Goal: Task Accomplishment & Management: Complete application form

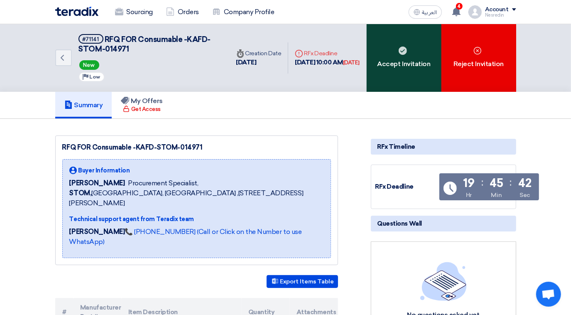
click at [401, 52] on use at bounding box center [402, 50] width 8 height 8
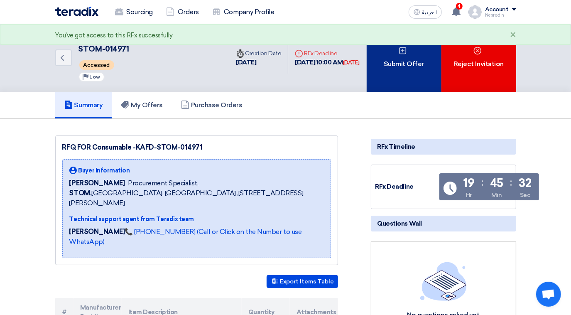
click at [406, 60] on div "Submit Offer" at bounding box center [403, 58] width 75 height 68
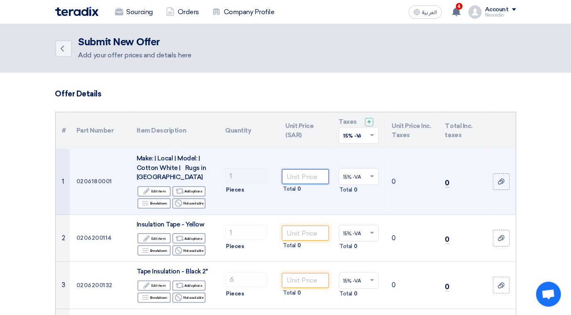
click at [294, 178] on input "number" at bounding box center [305, 176] width 46 height 15
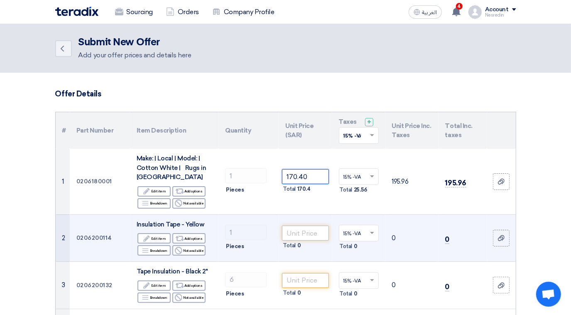
type input "170.40"
click at [290, 237] on input "number" at bounding box center [305, 232] width 46 height 15
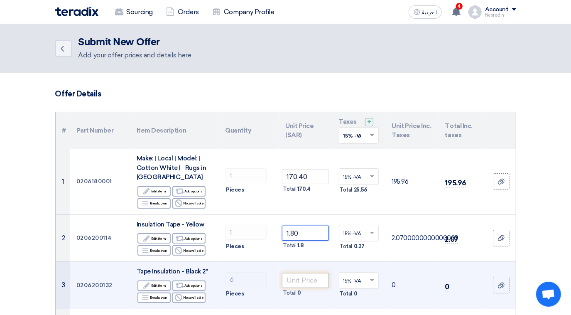
type input "1.80"
click at [299, 281] on input "number" at bounding box center [305, 280] width 46 height 15
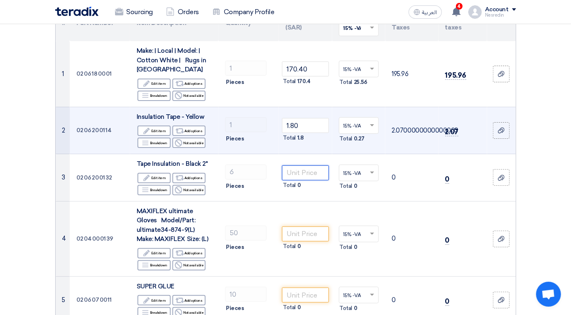
scroll to position [113, 0]
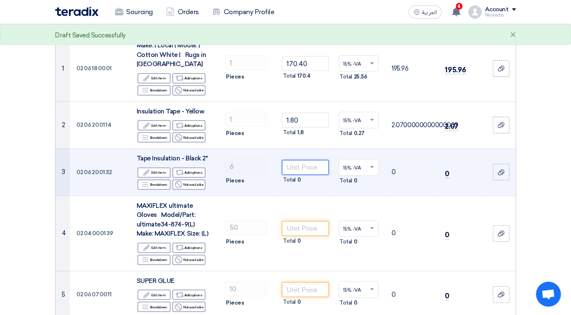
click at [300, 166] on input "number" at bounding box center [305, 167] width 46 height 15
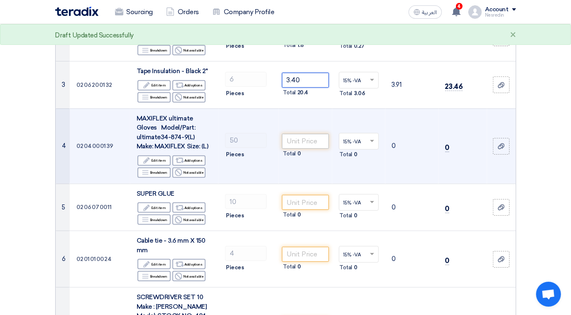
scroll to position [226, 0]
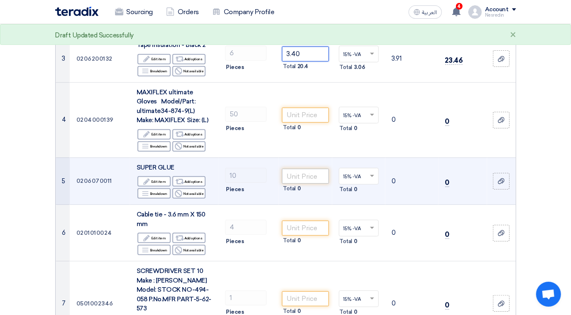
type input "3.40"
click at [309, 176] on input "number" at bounding box center [305, 175] width 46 height 15
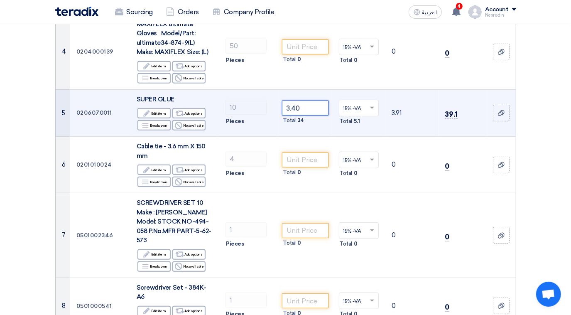
scroll to position [339, 0]
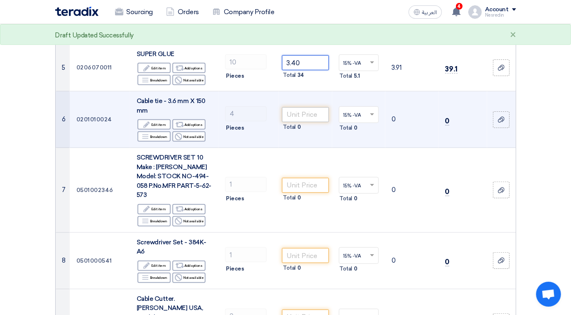
type input "3.40"
click at [302, 117] on input "number" at bounding box center [305, 114] width 46 height 15
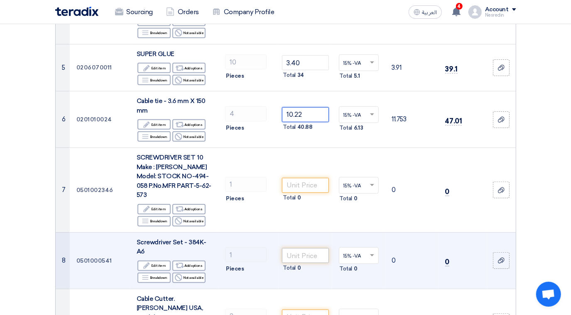
type input "10.22"
click at [308, 248] on input "number" at bounding box center [305, 255] width 46 height 15
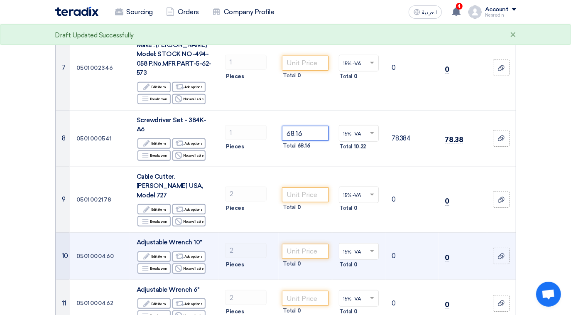
scroll to position [490, 0]
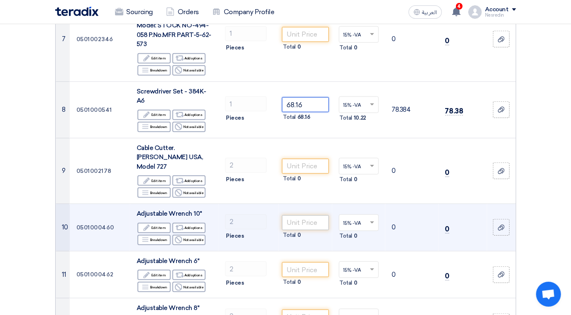
type input "68.16"
click at [306, 215] on input "number" at bounding box center [305, 222] width 46 height 15
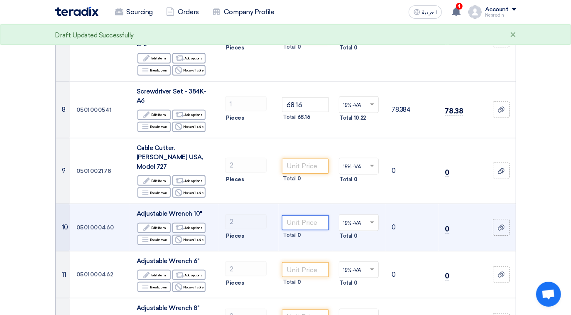
click at [306, 215] on input "number" at bounding box center [305, 222] width 46 height 15
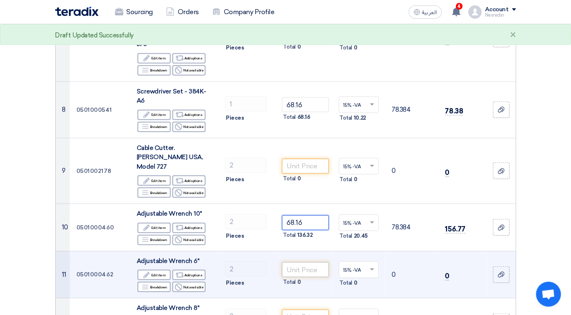
type input "68.16"
click at [308, 262] on input "number" at bounding box center [305, 269] width 46 height 15
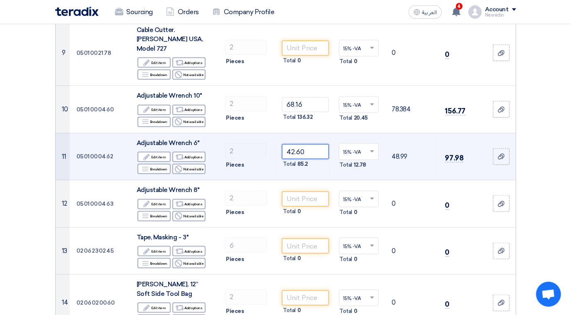
scroll to position [641, 0]
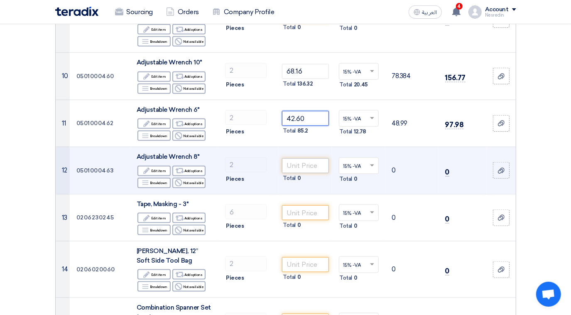
type input "42.60"
click at [310, 158] on input "number" at bounding box center [305, 165] width 46 height 15
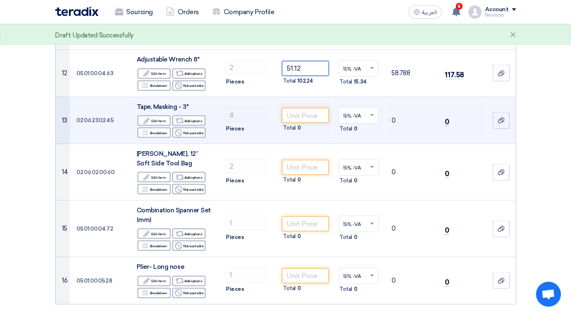
scroll to position [754, 0]
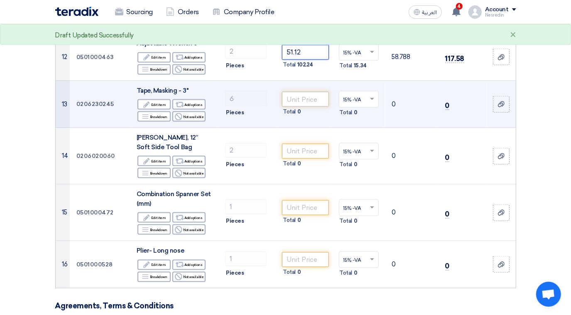
type input "51.12"
click at [313, 92] on input "number" at bounding box center [305, 99] width 46 height 15
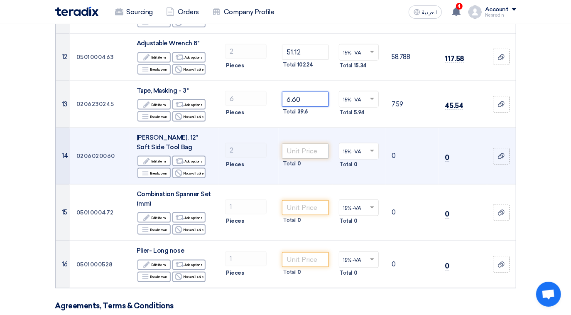
type input "6.60"
click at [311, 144] on input "number" at bounding box center [305, 151] width 46 height 15
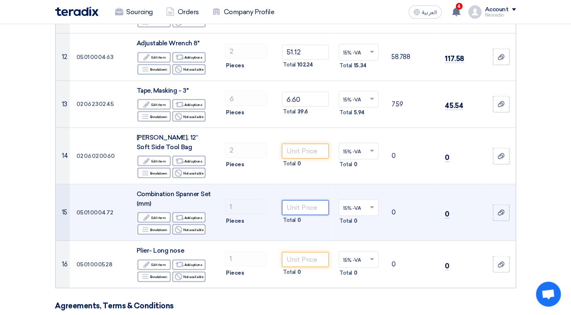
click at [301, 200] on input "number" at bounding box center [305, 207] width 46 height 15
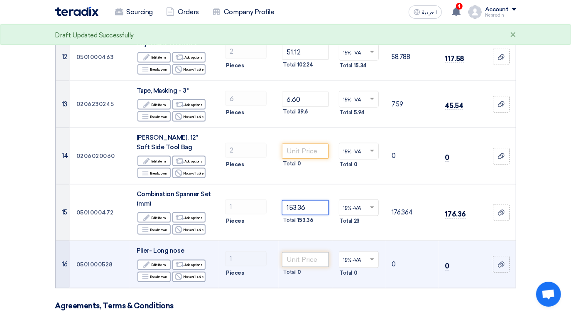
type input "153.36"
click at [303, 252] on input "number" at bounding box center [305, 259] width 46 height 15
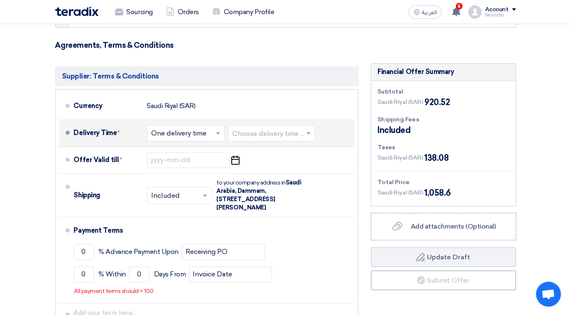
scroll to position [1018, 0]
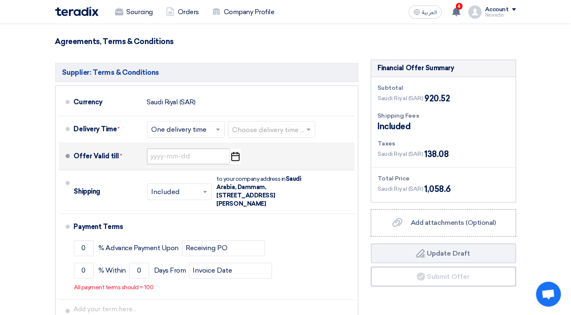
type input "68.16"
click at [195, 149] on input at bounding box center [188, 157] width 83 height 16
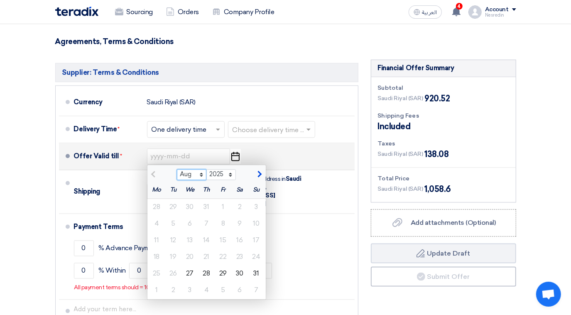
click at [201, 169] on select "Aug Sep Oct Nov Dec" at bounding box center [191, 174] width 29 height 11
select select "9"
click at [177, 169] on select "Aug Sep Oct Nov Dec" at bounding box center [191, 174] width 29 height 11
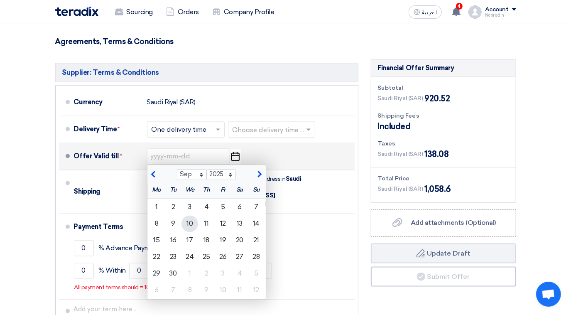
click at [190, 215] on div "10" at bounding box center [189, 223] width 17 height 17
type input "[DATE]"
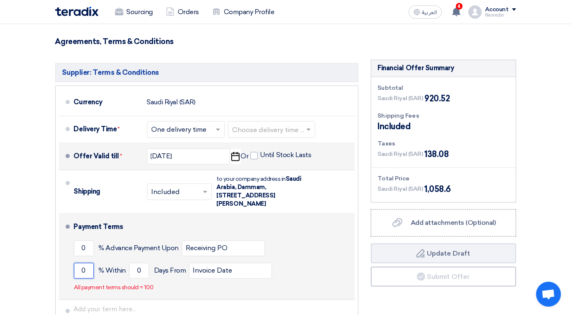
click at [88, 263] on input "0" at bounding box center [84, 271] width 20 height 16
type input "100"
click at [145, 263] on input "0" at bounding box center [139, 271] width 20 height 16
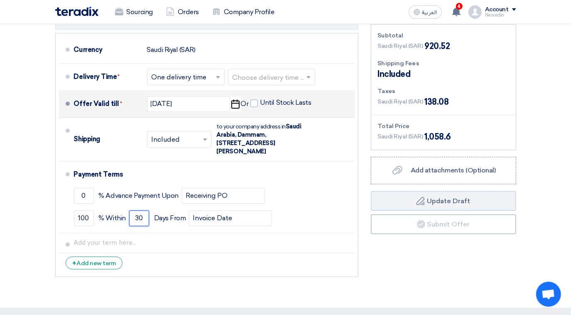
scroll to position [1069, 0]
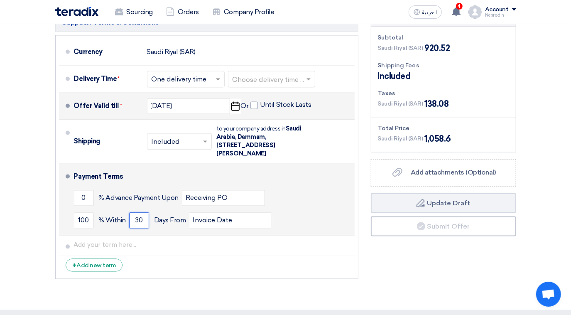
type input "30"
click at [313, 209] on div "100 % [DATE] From Invoice Date" at bounding box center [212, 220] width 277 height 22
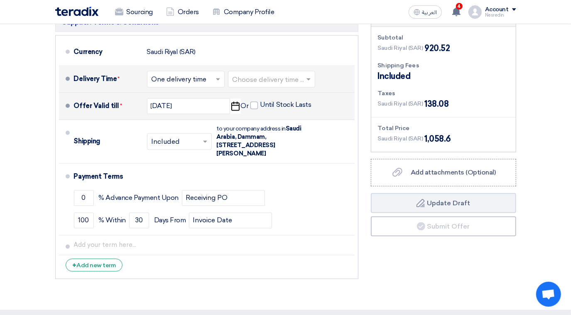
click at [306, 75] on span at bounding box center [309, 79] width 10 height 8
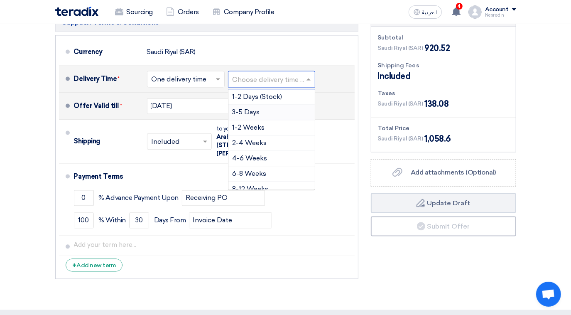
click at [238, 108] on span "3-5 Days" at bounding box center [245, 112] width 27 height 8
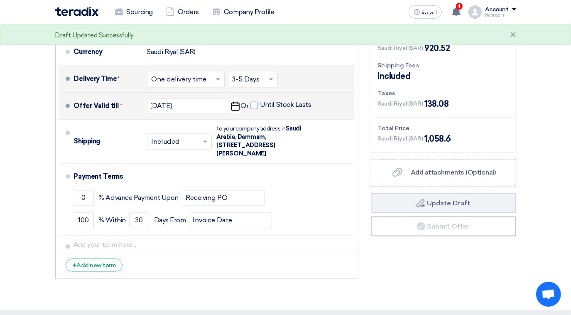
click at [403, 244] on div "Financial Offer Summary Subtotal [GEOGRAPHIC_DATA] (SAR) 920.52 Shipping Fees" at bounding box center [443, 145] width 158 height 273
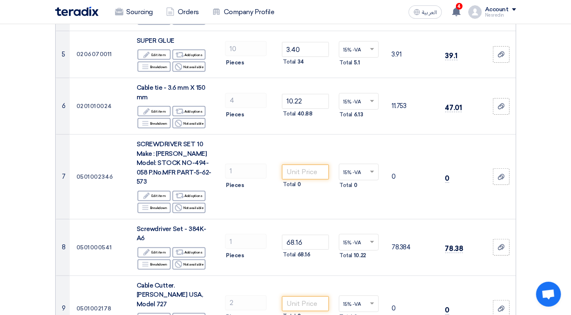
scroll to position [352, 0]
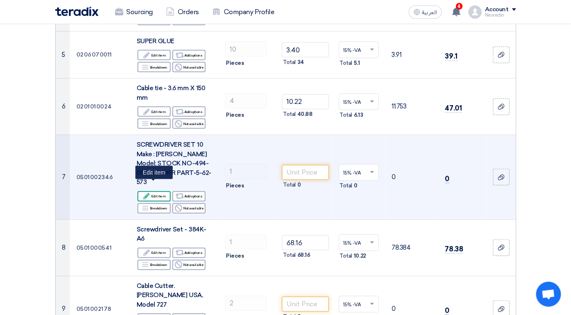
click at [150, 193] on use at bounding box center [147, 196] width 6 height 6
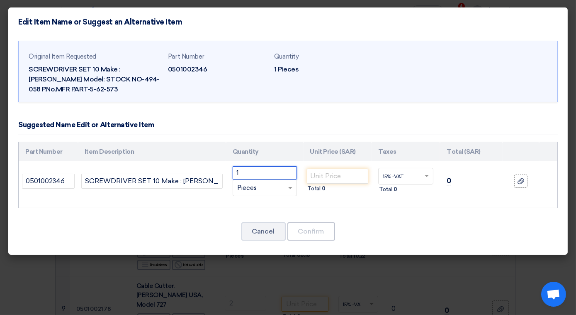
click at [246, 172] on input "1" at bounding box center [265, 172] width 64 height 13
click at [237, 237] on div "Cancel Confirm" at bounding box center [288, 231] width 540 height 20
click at [272, 230] on button "Cancel" at bounding box center [263, 231] width 44 height 18
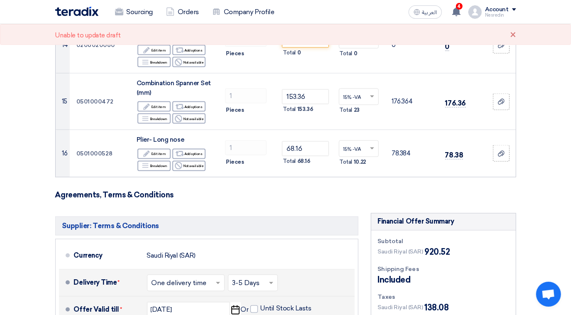
scroll to position [767, 0]
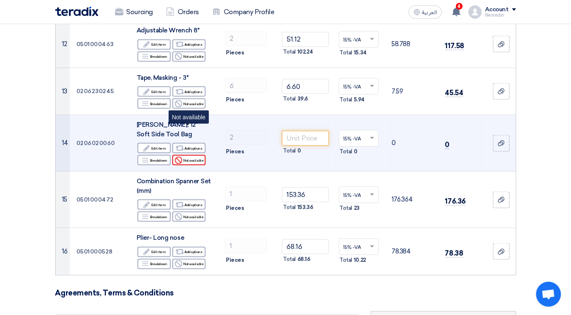
click at [178, 156] on icon "Reject" at bounding box center [178, 159] width 7 height 7
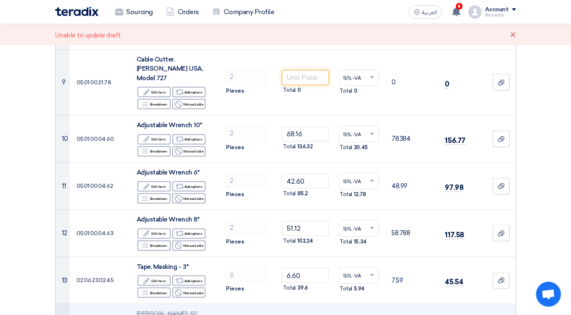
scroll to position [541, 0]
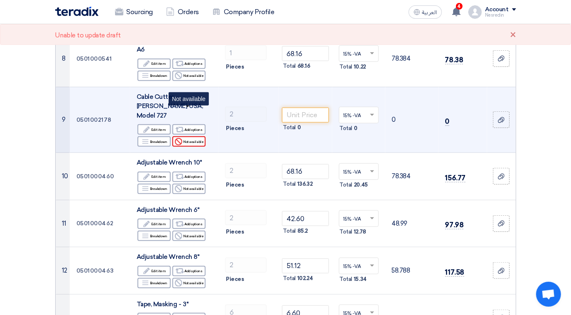
click at [182, 138] on use at bounding box center [178, 141] width 7 height 7
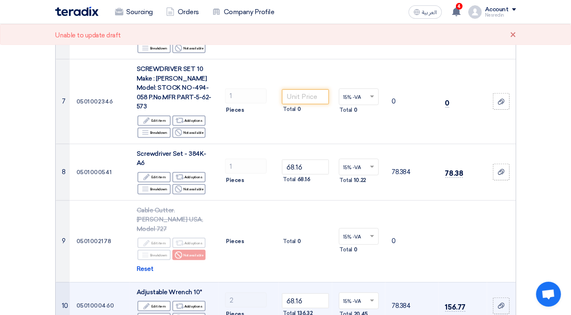
scroll to position [390, 0]
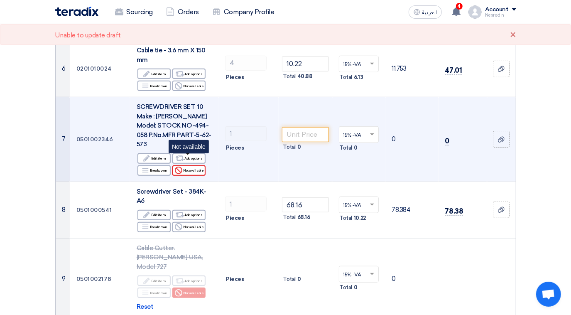
click at [190, 165] on div "Reject Not available" at bounding box center [188, 170] width 33 height 10
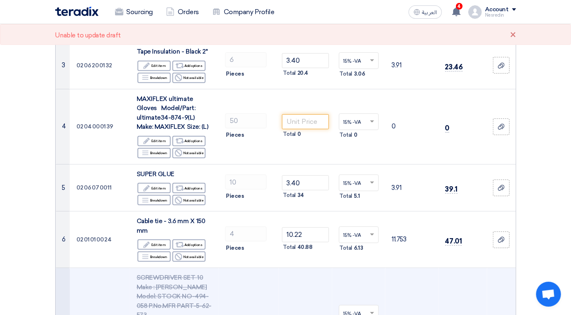
scroll to position [201, 0]
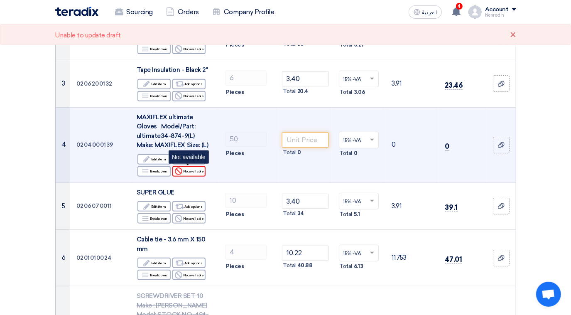
click at [183, 170] on div "Reject Not available" at bounding box center [188, 171] width 33 height 10
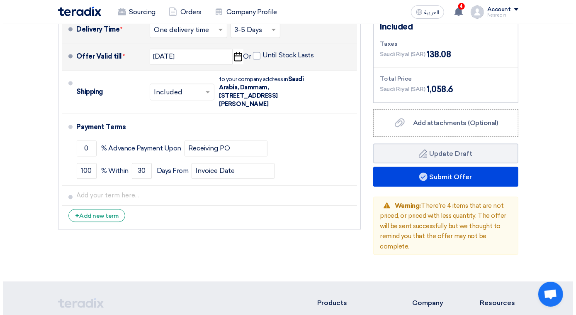
scroll to position [1220, 0]
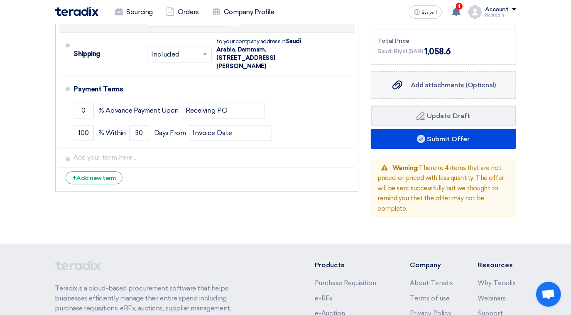
click at [435, 81] on span "Add attachments (Optional)" at bounding box center [452, 85] width 85 height 8
click at [0, 0] on input "Add attachments (Optional) Add attachments (Optional)" at bounding box center [0, 0] width 0 height 0
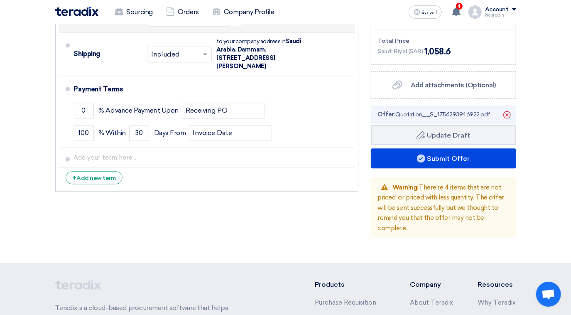
click at [429, 116] on div "Financial Offer Summary Subtotal [GEOGRAPHIC_DATA] (SAR) 920.52 Shipping Fees" at bounding box center [443, 79] width 158 height 315
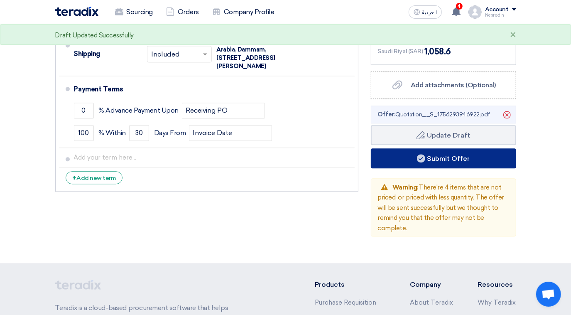
click at [428, 148] on button "Submit Offer" at bounding box center [443, 158] width 145 height 20
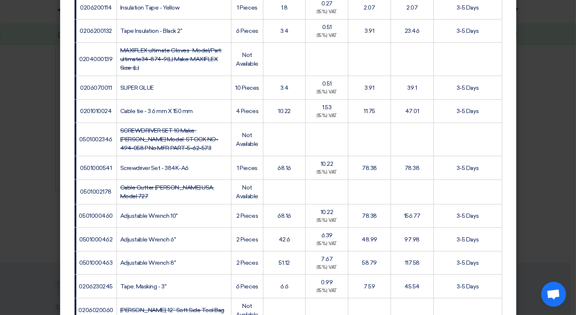
scroll to position [447, 0]
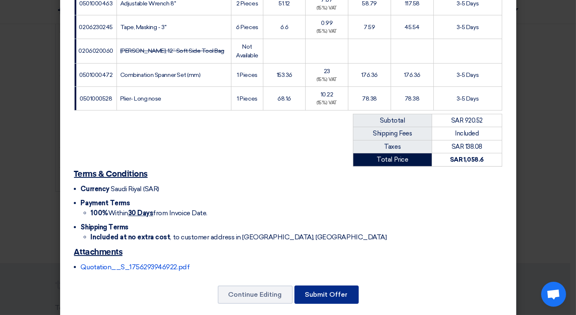
click at [313, 287] on button "Submit Offer" at bounding box center [327, 294] width 64 height 18
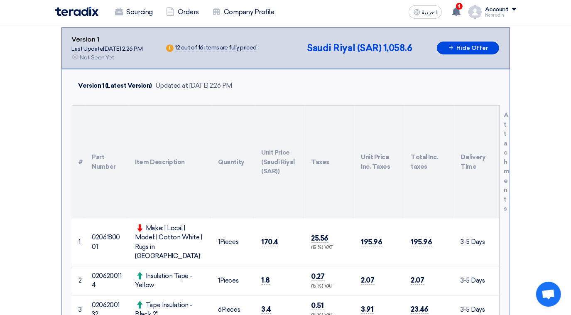
scroll to position [37, 0]
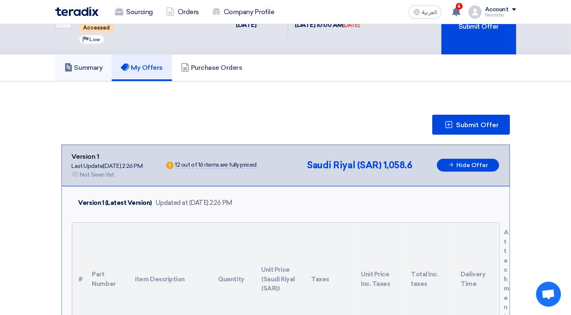
click at [89, 65] on h5 "Summary" at bounding box center [83, 67] width 39 height 8
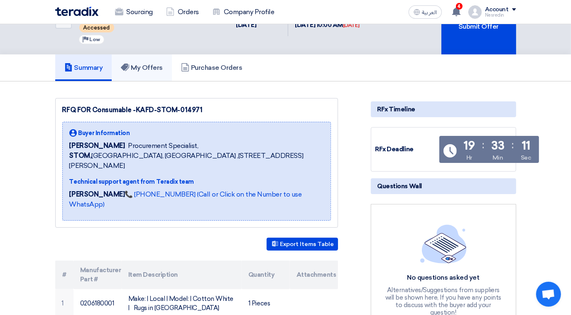
click at [152, 67] on h5 "My Offers" at bounding box center [142, 67] width 42 height 8
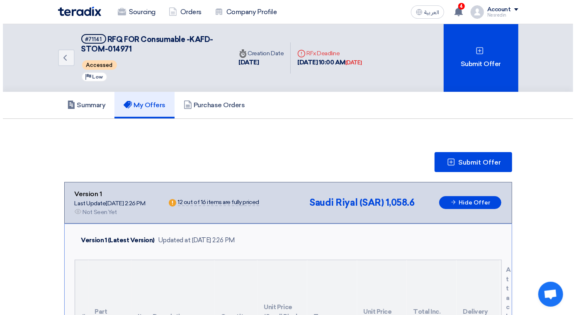
scroll to position [113, 0]
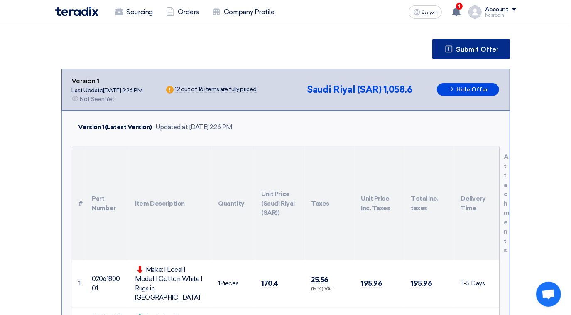
click at [479, 46] on span "Submit Offer" at bounding box center [477, 49] width 43 height 7
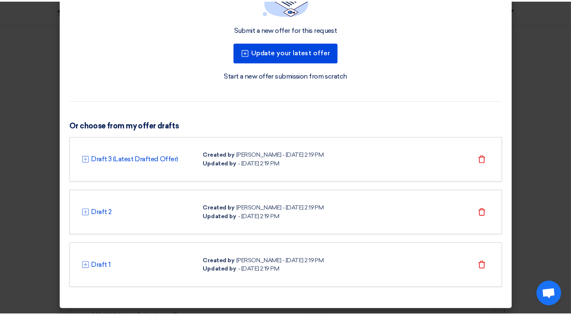
scroll to position [0, 0]
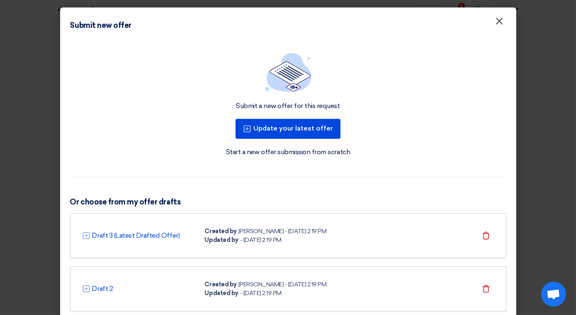
click at [497, 23] on span "×" at bounding box center [500, 23] width 8 height 17
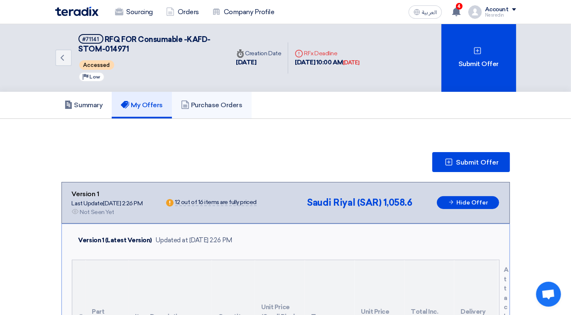
click at [200, 103] on h5 "Purchase Orders" at bounding box center [211, 105] width 61 height 8
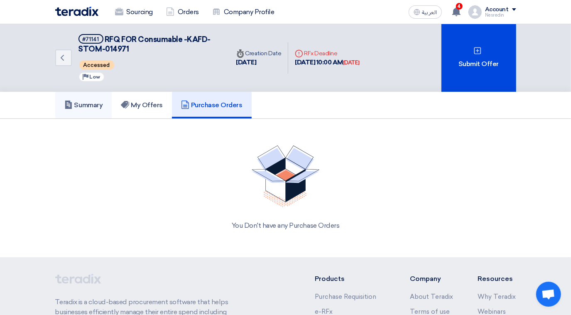
click at [89, 105] on h5 "Summary" at bounding box center [83, 105] width 39 height 8
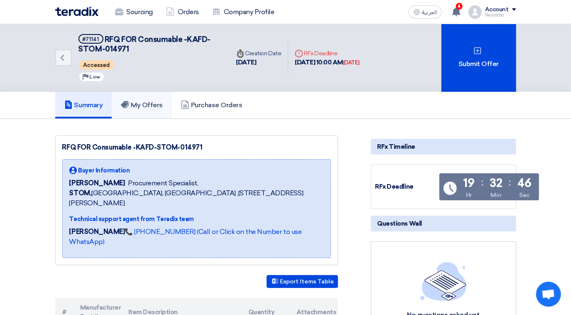
click at [144, 105] on h5 "My Offers" at bounding box center [142, 105] width 42 height 8
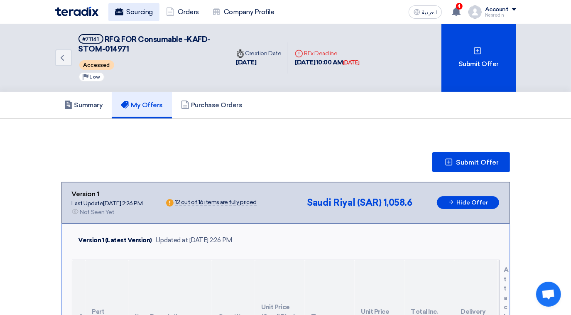
click at [144, 13] on link "Sourcing" at bounding box center [133, 12] width 51 height 18
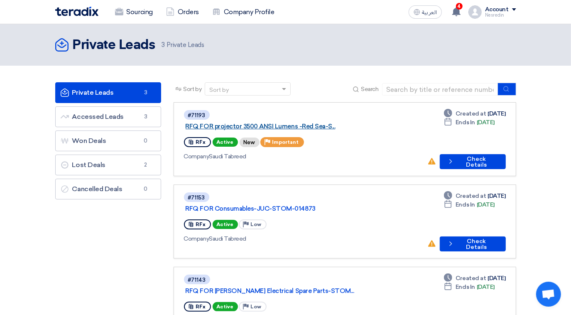
click at [279, 122] on link "RFQ FOR projector 3500 ANSI Lumens -Red Sea-S..." at bounding box center [288, 125] width 207 height 7
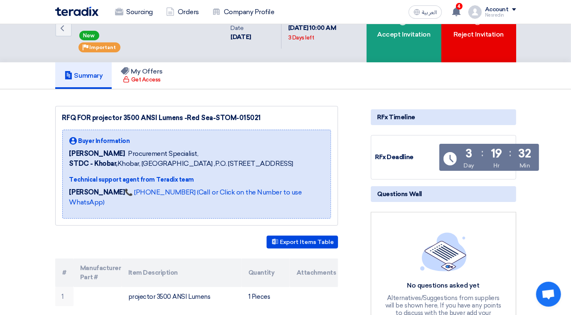
scroll to position [151, 0]
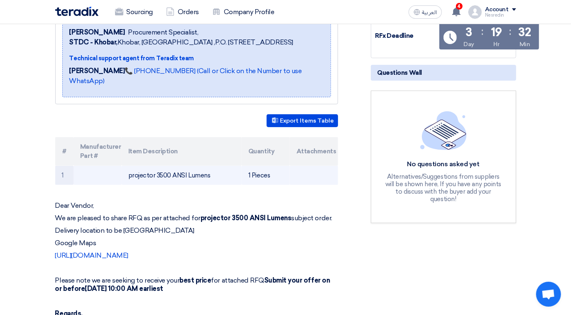
drag, startPoint x: 210, startPoint y: 182, endPoint x: 126, endPoint y: 179, distance: 84.3
click at [126, 179] on td "projector 3500 ANSI Lumens" at bounding box center [182, 176] width 120 height 20
copy td "projector 3500 ANSI Lumens"
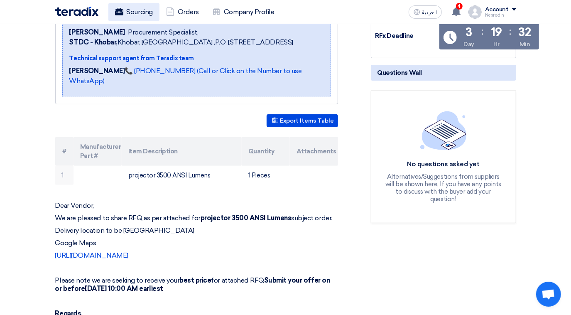
click at [147, 12] on link "Sourcing" at bounding box center [133, 12] width 51 height 18
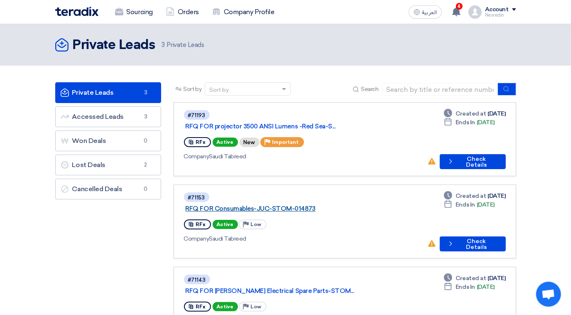
click at [256, 205] on link "RFQ FOR Consumables-JUC-STOM-014873" at bounding box center [288, 208] width 207 height 7
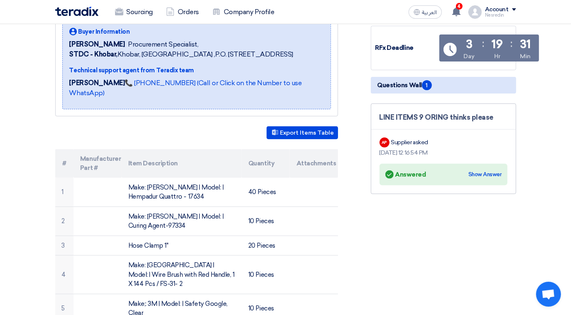
scroll to position [151, 0]
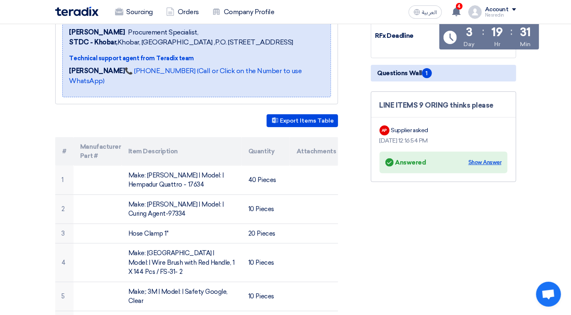
click at [489, 161] on div "Show Answer" at bounding box center [484, 162] width 33 height 8
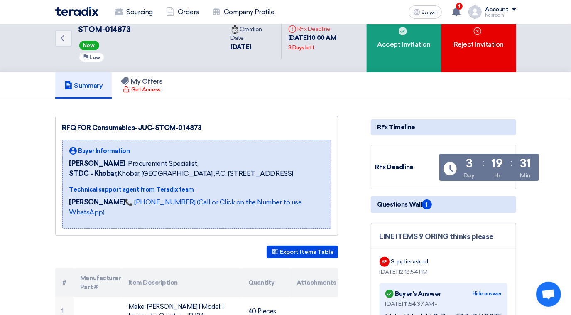
scroll to position [0, 0]
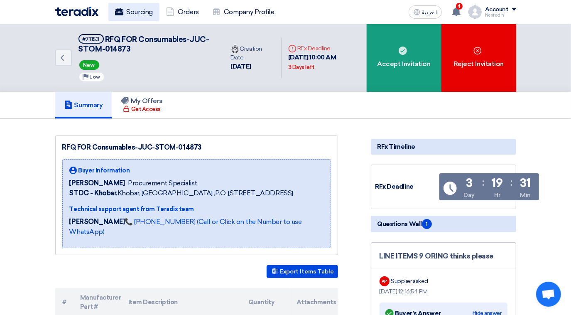
click at [143, 15] on link "Sourcing" at bounding box center [133, 12] width 51 height 18
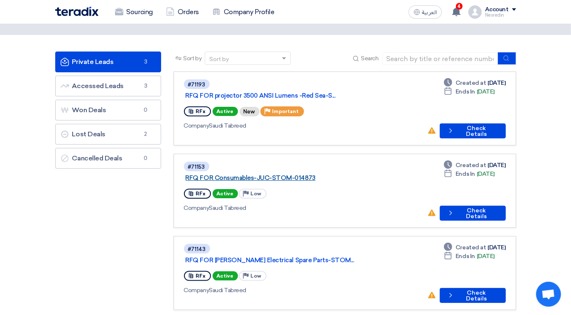
scroll to position [75, 0]
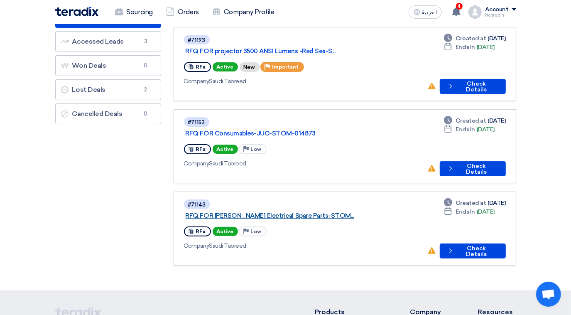
click at [269, 212] on link "RFQ FOR [PERSON_NAME] Electrical Spare Parts-STOM..." at bounding box center [288, 215] width 207 height 7
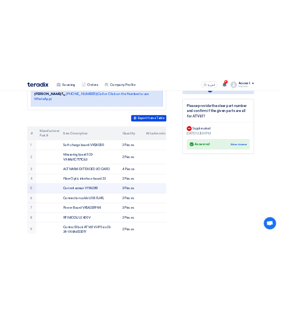
scroll to position [188, 0]
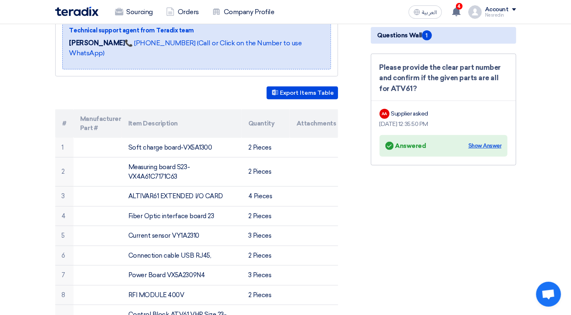
click at [484, 144] on div "Show Answer" at bounding box center [484, 145] width 33 height 8
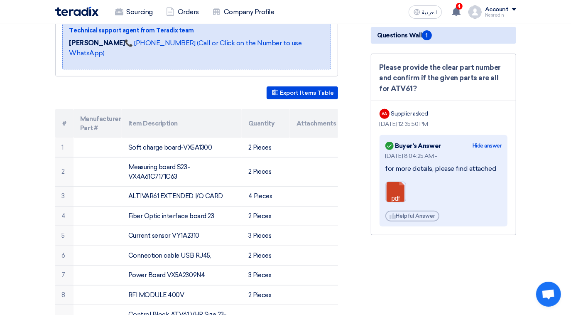
click at [394, 191] on link at bounding box center [418, 207] width 66 height 50
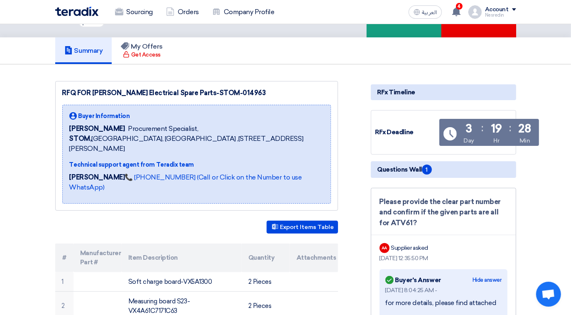
scroll to position [0, 0]
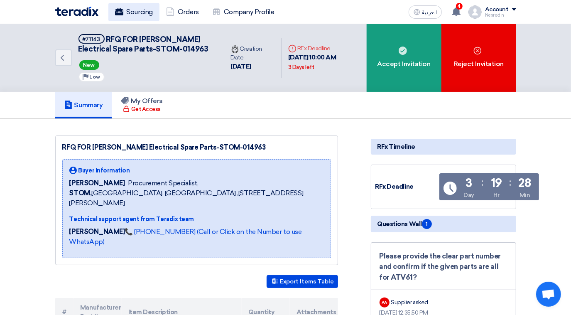
click at [132, 15] on link "Sourcing" at bounding box center [133, 12] width 51 height 18
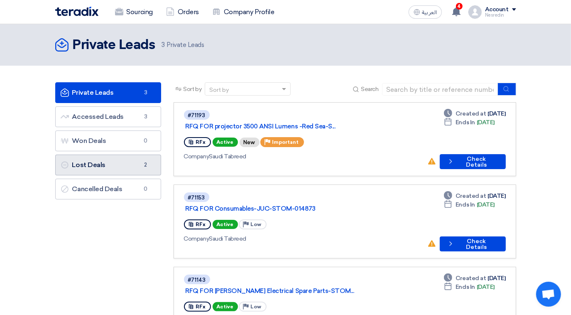
click at [92, 162] on link "Lost Deals Lost Deals 2" at bounding box center [108, 164] width 106 height 21
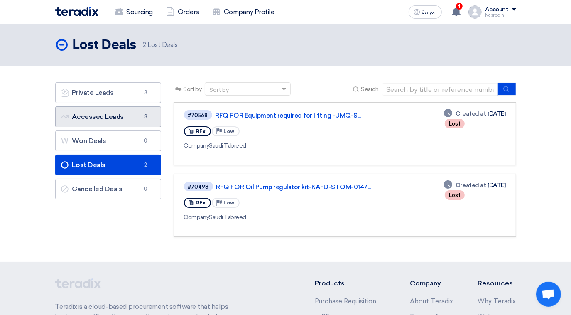
click at [123, 120] on link "Accessed Leads Accessed Leads 3" at bounding box center [108, 116] width 106 height 21
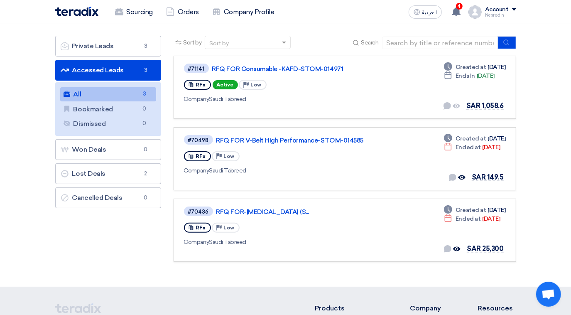
scroll to position [37, 0]
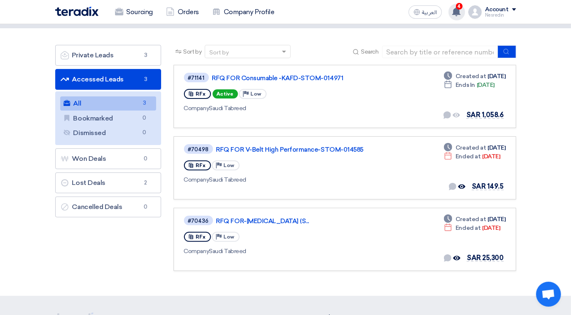
click at [459, 8] on span "4" at bounding box center [459, 6] width 7 height 7
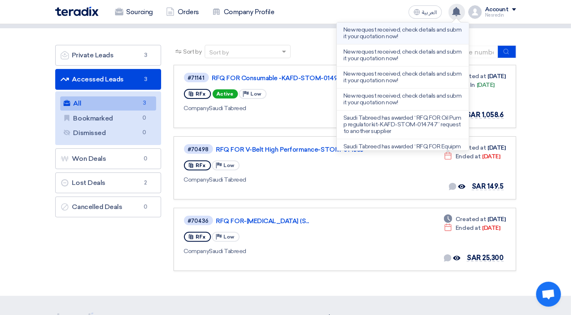
click at [388, 33] on p "New request received, check details and submit your quotation now!" at bounding box center [402, 33] width 119 height 13
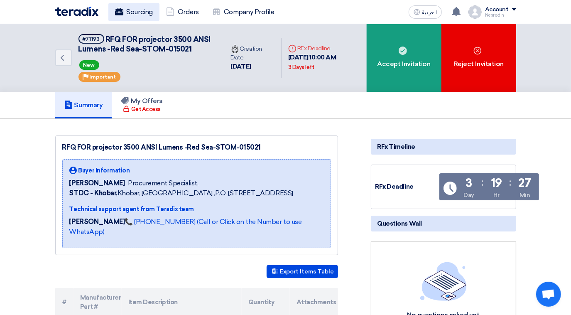
click at [143, 12] on link "Sourcing" at bounding box center [133, 12] width 51 height 18
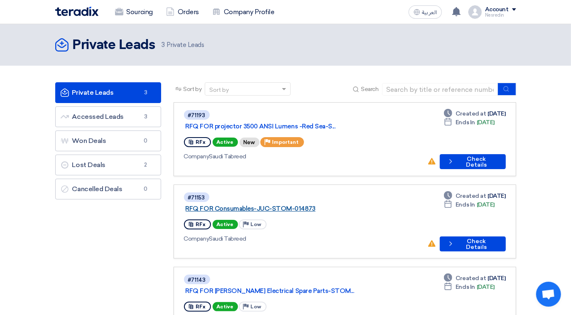
click at [275, 205] on link "RFQ FOR Consumables-JUC-STOM-014873" at bounding box center [288, 208] width 207 height 7
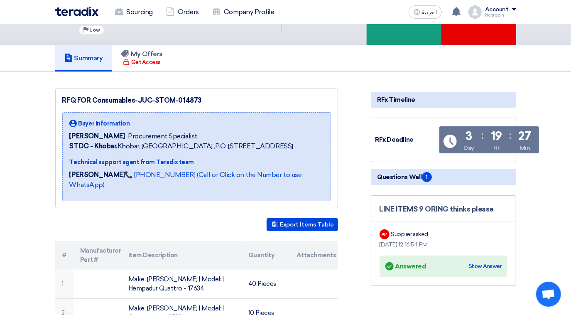
scroll to position [113, 0]
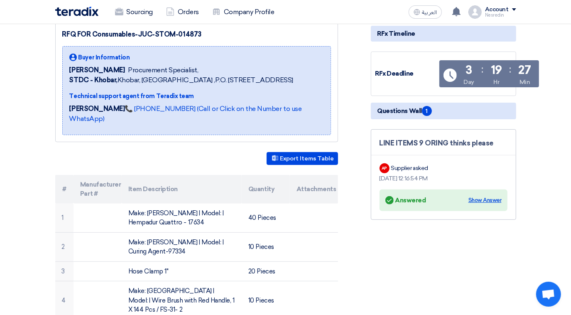
click at [488, 198] on div "Show Answer" at bounding box center [484, 200] width 33 height 8
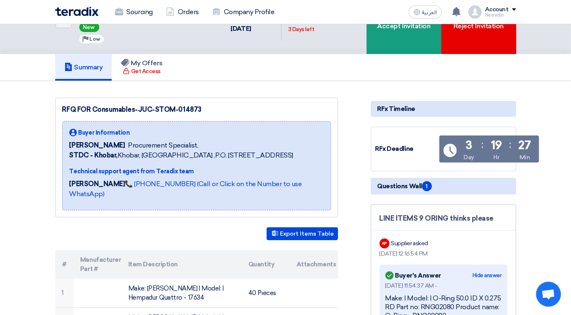
scroll to position [0, 0]
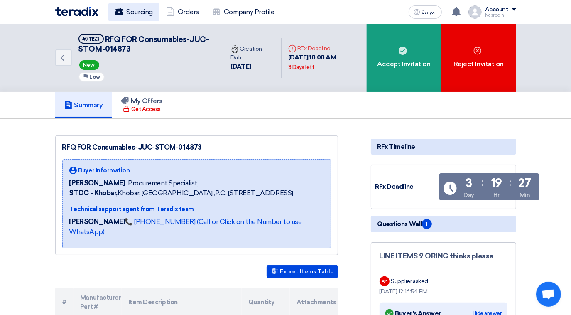
click at [137, 9] on link "Sourcing" at bounding box center [133, 12] width 51 height 18
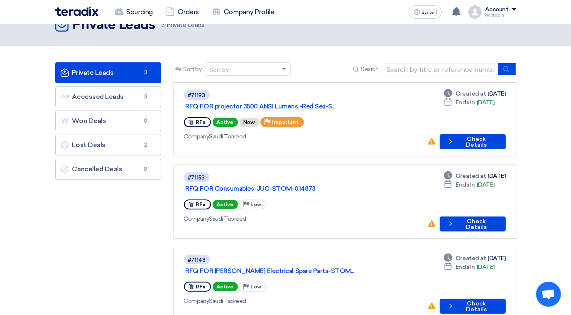
scroll to position [14, 0]
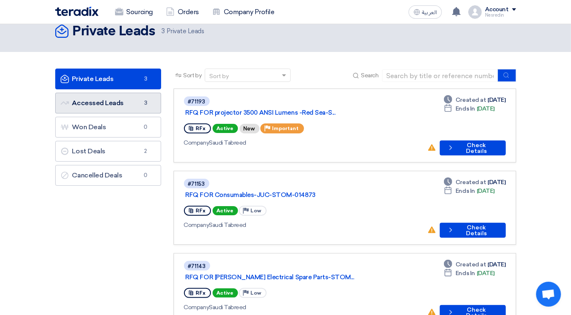
click at [101, 99] on link "Accessed Leads Accessed Leads 3" at bounding box center [108, 103] width 106 height 21
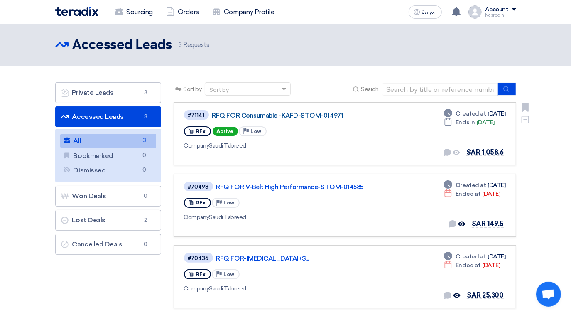
click at [278, 115] on link "RFQ FOR Consumable -KAFD-STOM-014971" at bounding box center [315, 115] width 207 height 7
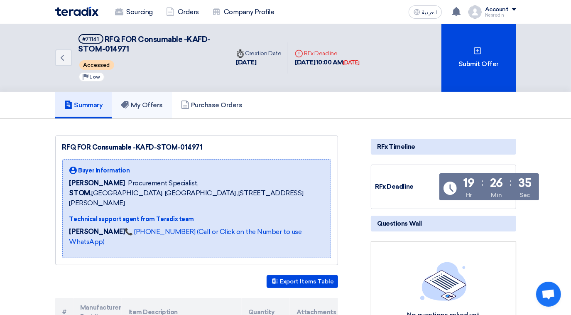
click at [157, 105] on h5 "My Offers" at bounding box center [142, 105] width 42 height 8
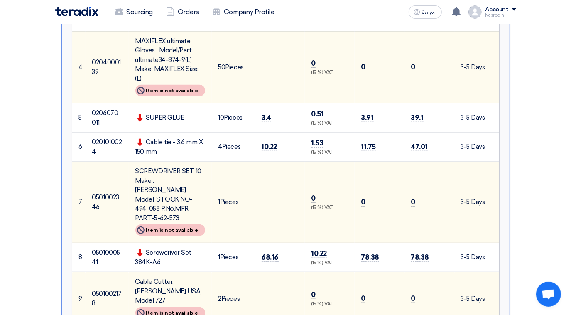
scroll to position [377, 0]
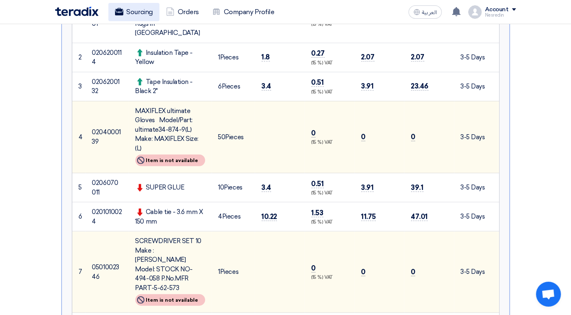
click at [125, 12] on link "Sourcing" at bounding box center [133, 12] width 51 height 18
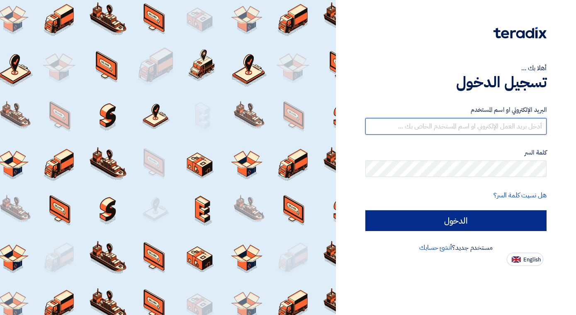
type input "[EMAIL_ADDRESS][DOMAIN_NAME]"
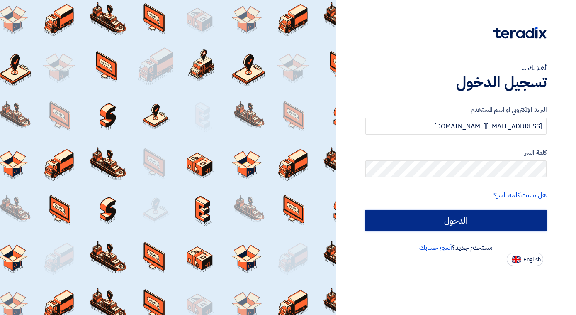
click at [453, 227] on input "الدخول" at bounding box center [456, 220] width 181 height 21
type input "Sign in"
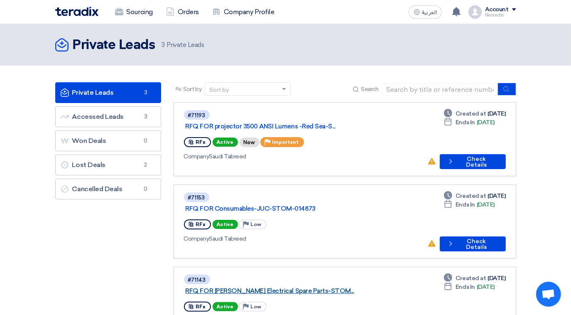
click at [283, 287] on link "RFQ FOR [PERSON_NAME] Electrical Spare Parts-STOM..." at bounding box center [288, 290] width 207 height 7
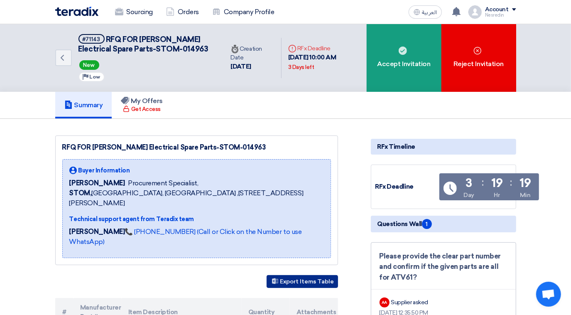
click at [296, 275] on button "Export Items Table" at bounding box center [301, 281] width 71 height 13
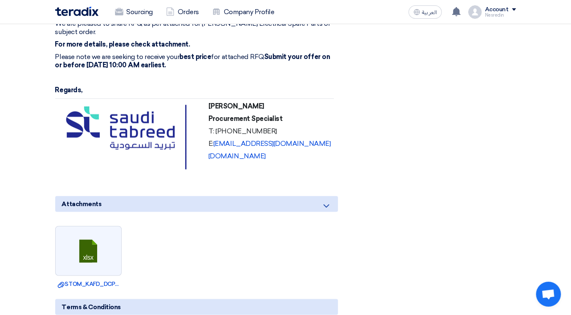
scroll to position [603, 0]
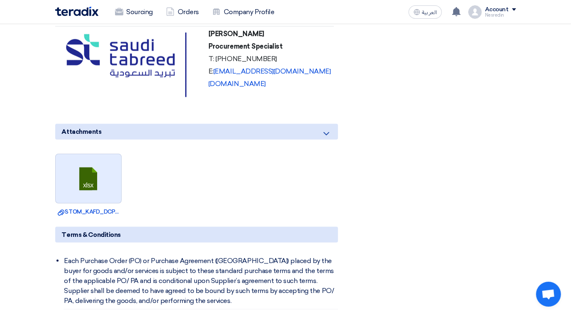
click at [97, 171] on link at bounding box center [89, 179] width 66 height 50
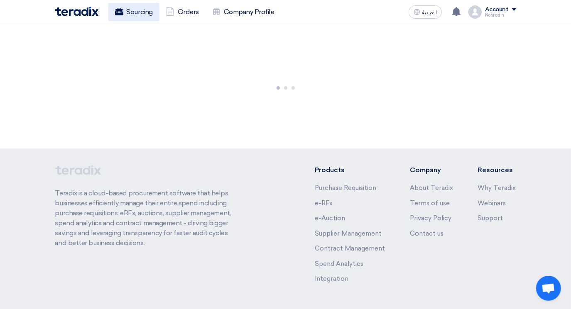
click at [134, 13] on link "Sourcing" at bounding box center [133, 12] width 51 height 18
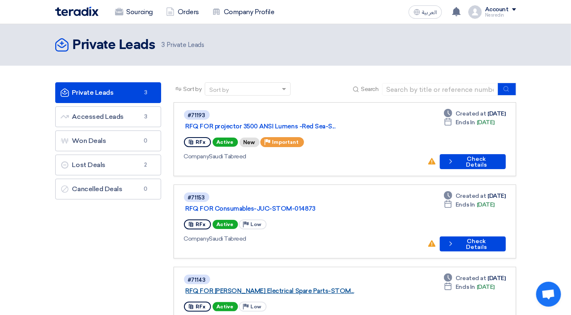
click at [278, 287] on link "RFQ FOR [PERSON_NAME] Electrical Spare Parts-STOM..." at bounding box center [288, 290] width 207 height 7
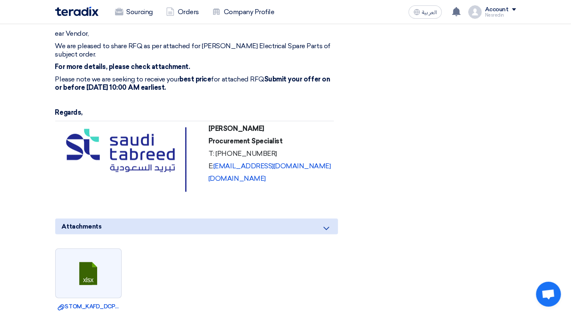
scroll to position [603, 0]
